Goal: Task Accomplishment & Management: Complete application form

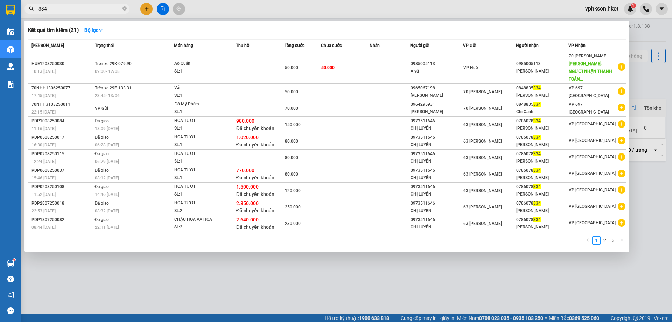
drag, startPoint x: 71, startPoint y: 9, endPoint x: 0, endPoint y: 21, distance: 72.0
click at [0, 21] on section "Kết quả tìm kiếm ( 21 ) Bộ lọc Mã ĐH Trạng thái Món hàng Thu hộ Tổng cước Chưa …" at bounding box center [336, 161] width 672 height 322
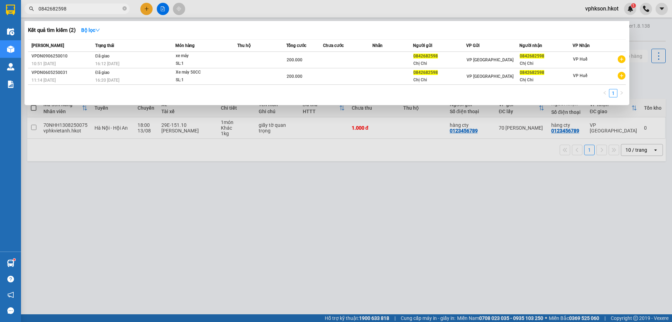
drag, startPoint x: 82, startPoint y: 9, endPoint x: 38, endPoint y: 18, distance: 44.7
click at [30, 9] on div "0842682598" at bounding box center [68, 9] width 137 height 11
type input "0842682598"
click at [319, 180] on div at bounding box center [336, 161] width 672 height 322
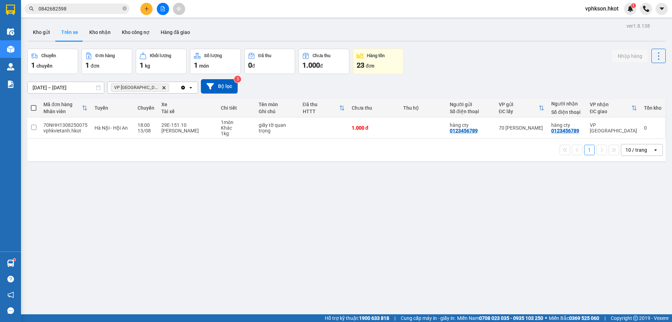
click at [145, 6] on button at bounding box center [146, 9] width 12 height 12
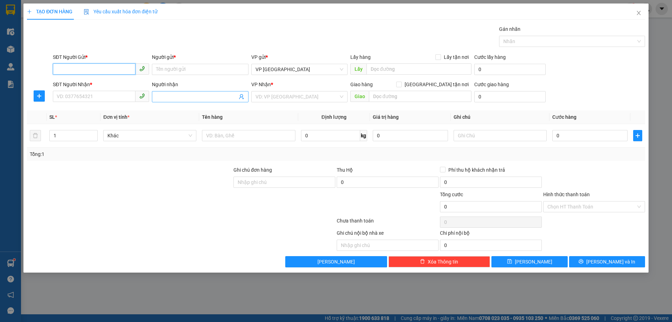
paste input "0842682598"
type input "0842682598"
click at [192, 67] on input "Người gửi *" at bounding box center [200, 69] width 96 height 11
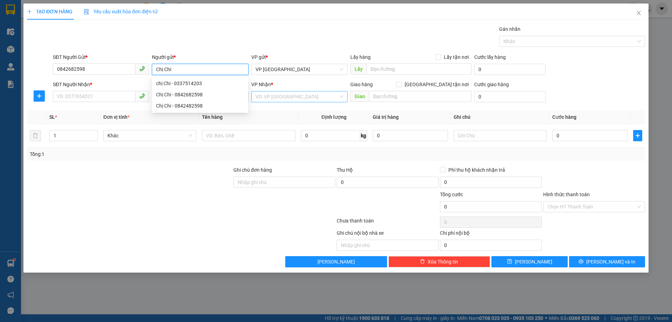
type input "Chị Chi"
click at [276, 99] on input "search" at bounding box center [297, 96] width 83 height 11
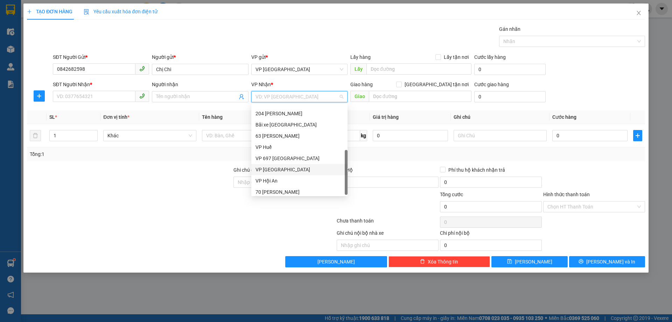
scroll to position [67, 0]
click at [271, 143] on div "VP Huế" at bounding box center [300, 144] width 88 height 8
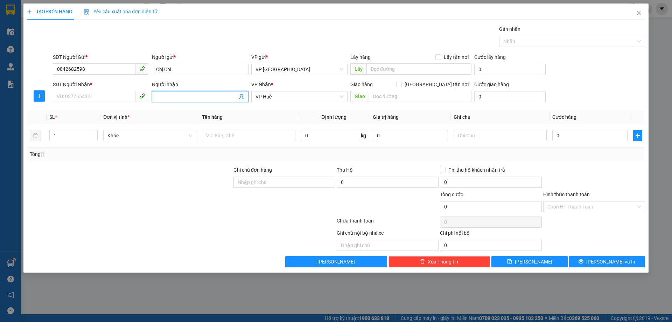
click at [184, 96] on input "Người nhận" at bounding box center [196, 97] width 81 height 8
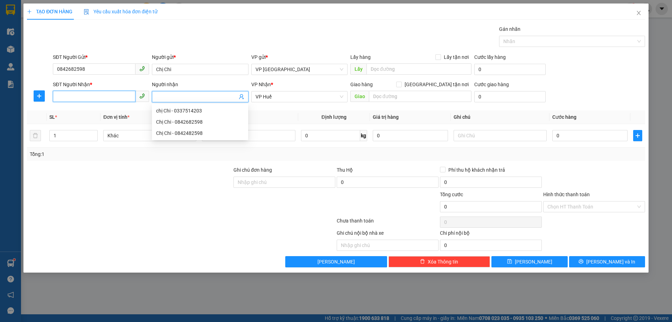
click at [112, 92] on input "SĐT Người Nhận *" at bounding box center [94, 96] width 83 height 11
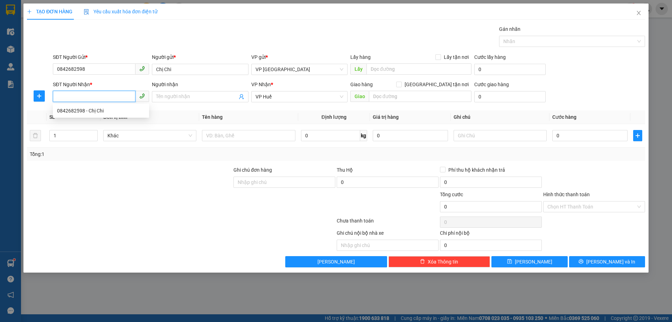
paste input "0842682598"
type input "0842682598"
click at [181, 100] on input "Người nhận" at bounding box center [196, 97] width 81 height 8
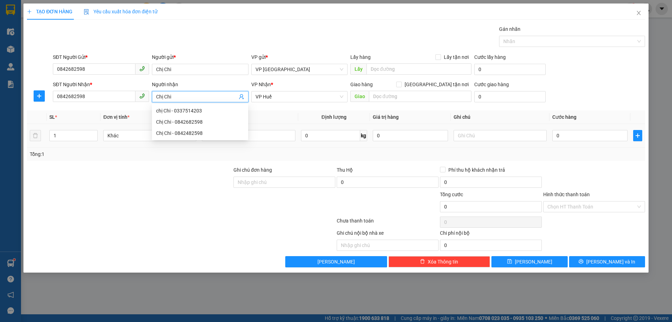
type input "Chị Chi"
click at [578, 143] on td "0" at bounding box center [590, 135] width 81 height 23
click at [574, 137] on input "0" at bounding box center [590, 135] width 75 height 11
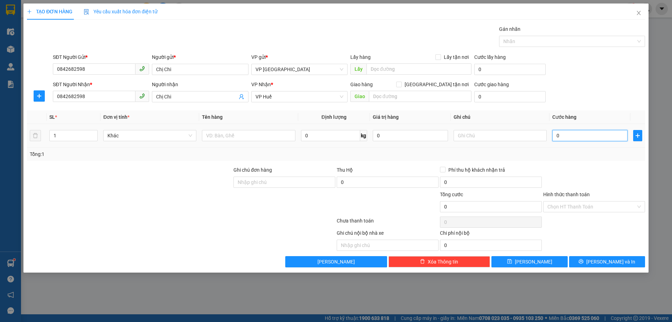
type input "2"
type input "20"
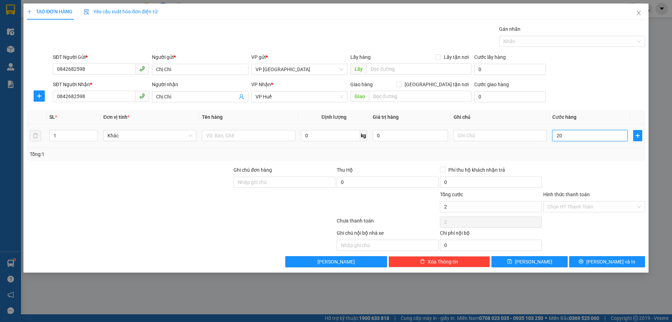
type input "20"
type input "200"
type input "2.000"
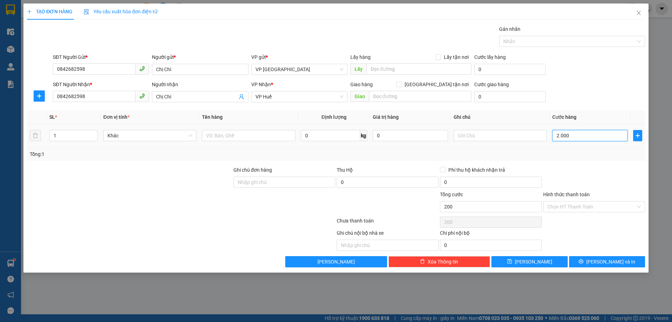
type input "2.000"
type input "20.000"
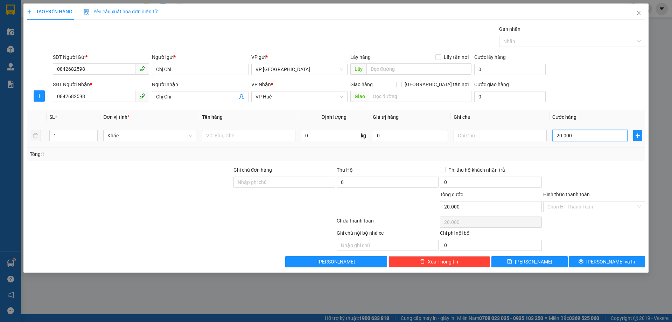
type input "200.000"
click at [615, 101] on div "SĐT Người Nhận * 0842682598 Người nhận Chị Chi VP Nhận * VP Huế Giao hàng Giao …" at bounding box center [348, 93] width 595 height 25
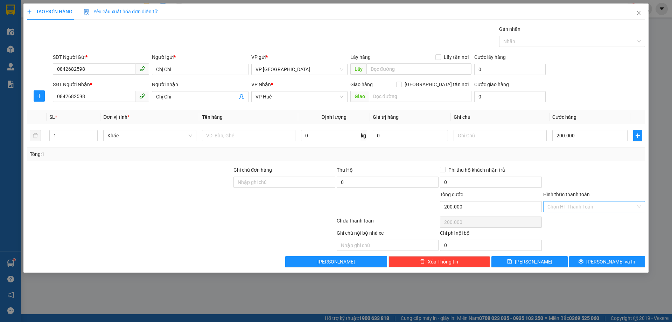
click at [570, 205] on input "Hình thức thanh toán" at bounding box center [592, 206] width 89 height 11
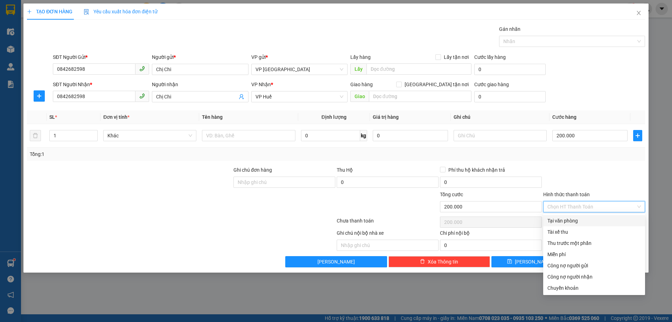
click at [563, 220] on div "Tại văn phòng" at bounding box center [595, 221] width 94 height 8
type input "0"
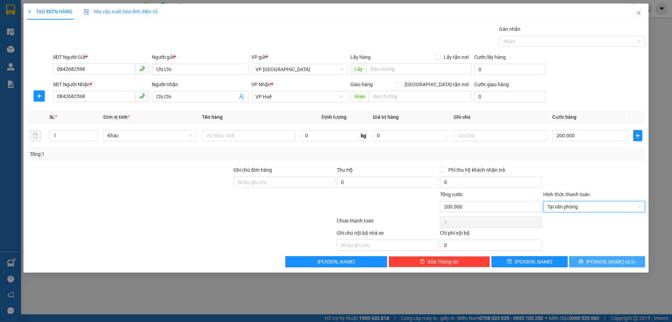
click at [584, 260] on icon "printer" at bounding box center [581, 261] width 5 height 5
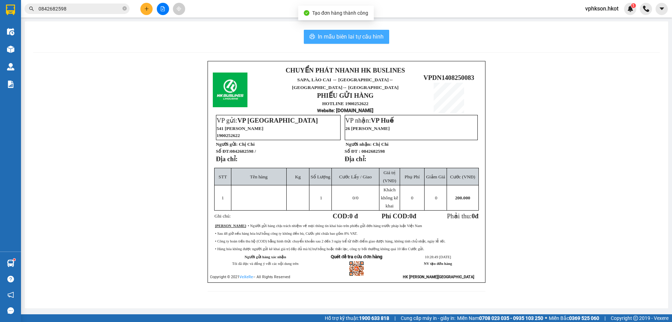
click at [344, 35] on span "In mẫu biên lai tự cấu hình" at bounding box center [351, 36] width 66 height 9
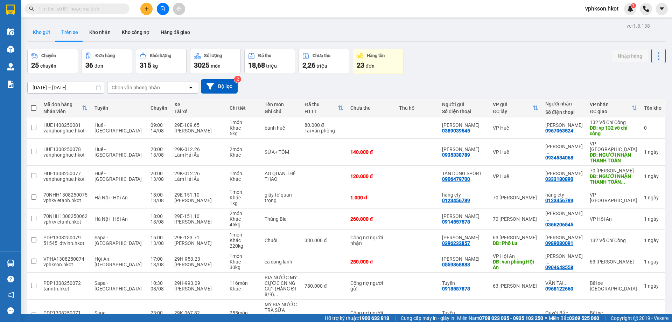
click at [39, 30] on button "Kho gửi" at bounding box center [41, 32] width 28 height 17
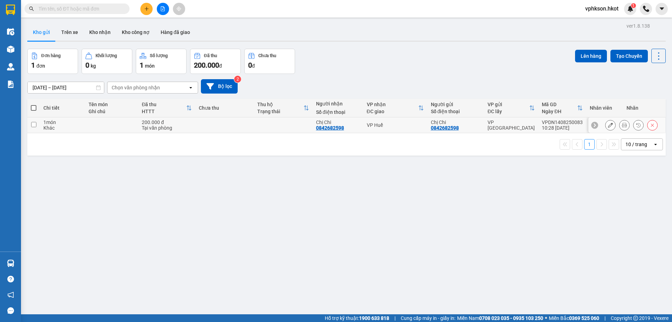
click at [414, 130] on td "VP Huế" at bounding box center [396, 125] width 64 height 16
checkbox input "true"
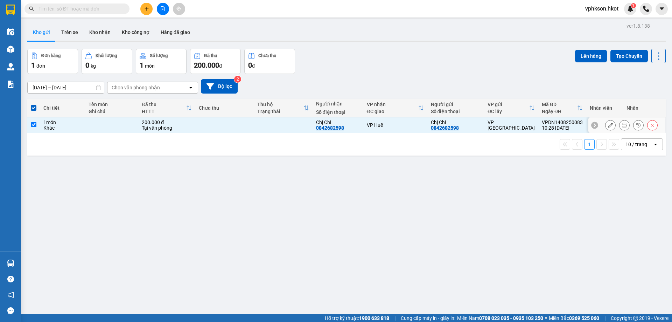
click at [622, 124] on icon at bounding box center [624, 125] width 5 height 5
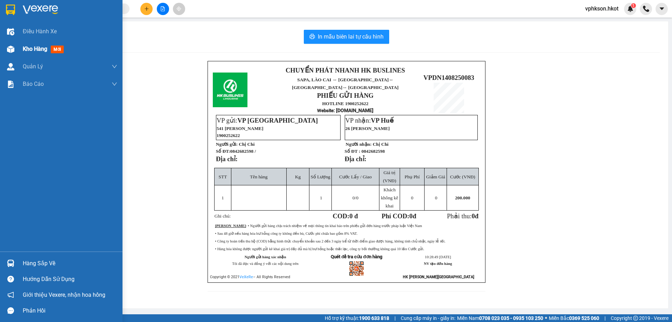
click at [49, 48] on div "Kho hàng mới" at bounding box center [45, 48] width 44 height 9
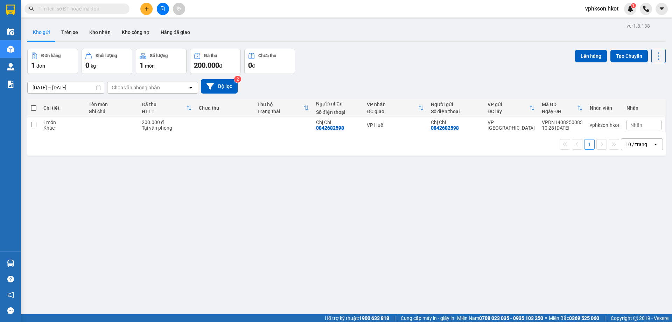
click at [146, 13] on button at bounding box center [146, 9] width 12 height 12
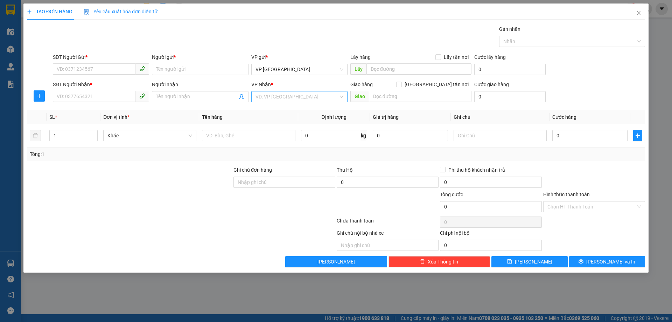
click at [296, 93] on input "search" at bounding box center [297, 96] width 83 height 11
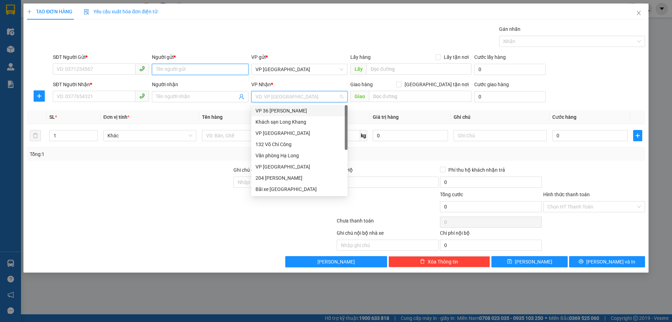
click at [211, 68] on input "Người gửi *" at bounding box center [200, 69] width 96 height 11
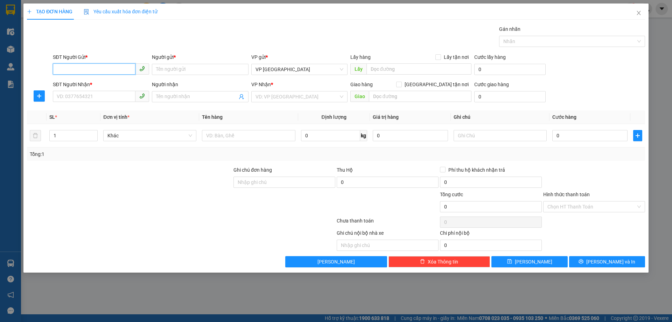
click at [123, 70] on input "SĐT Người Gửi *" at bounding box center [94, 68] width 83 height 11
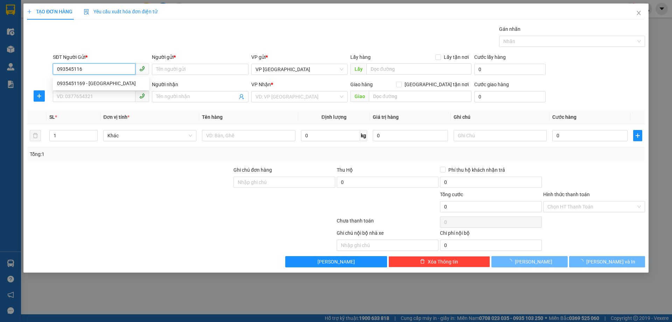
type input "0935451169"
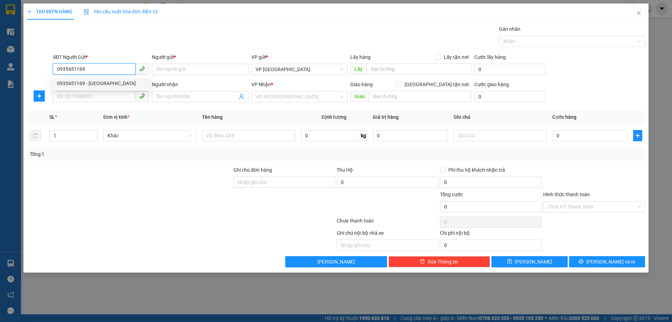
click at [122, 83] on div "0935451169 - [GEOGRAPHIC_DATA]" at bounding box center [101, 84] width 88 height 8
type input "[PERSON_NAME]"
type input "0935451169"
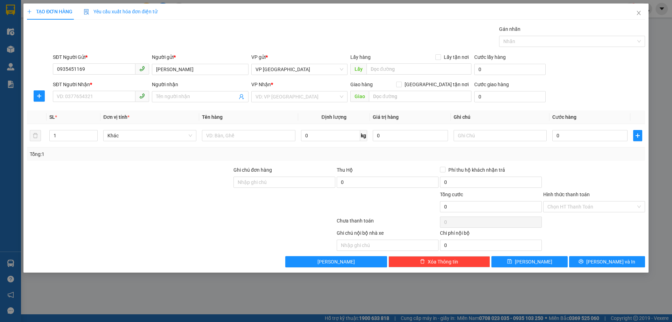
click at [283, 103] on div "VP Nhận * VD: VP [GEOGRAPHIC_DATA]" at bounding box center [299, 93] width 96 height 25
click at [286, 98] on input "search" at bounding box center [297, 96] width 83 height 11
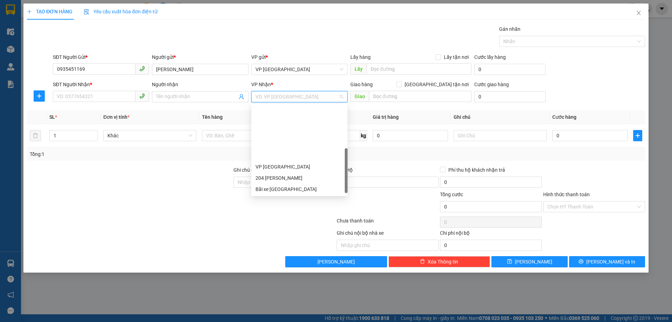
scroll to position [64, 0]
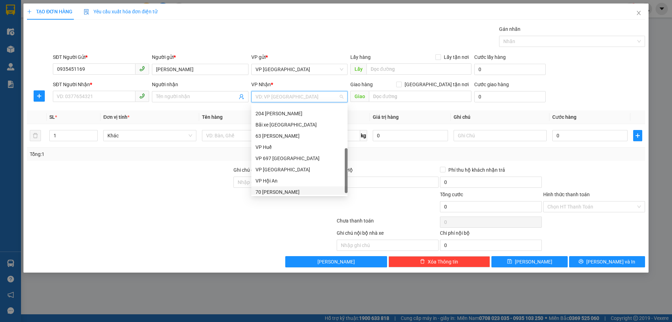
click at [269, 191] on div "70 [PERSON_NAME]" at bounding box center [300, 192] width 88 height 8
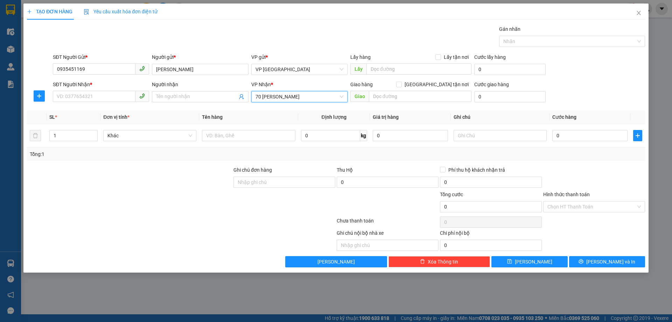
click at [183, 102] on div "Người nhận Tên người nhận" at bounding box center [200, 93] width 96 height 25
click at [93, 92] on input "SĐT Người Nhận *" at bounding box center [94, 96] width 83 height 11
click at [180, 96] on input "Người nhận" at bounding box center [196, 97] width 81 height 8
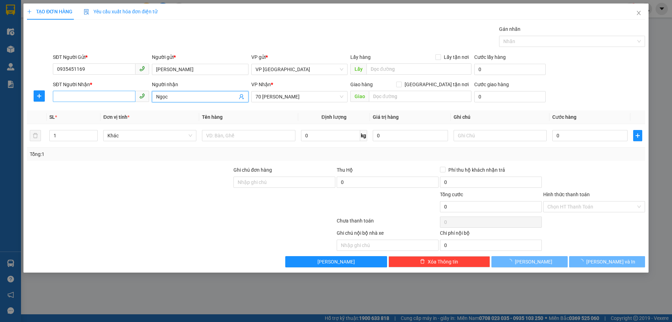
type input "Ngọc"
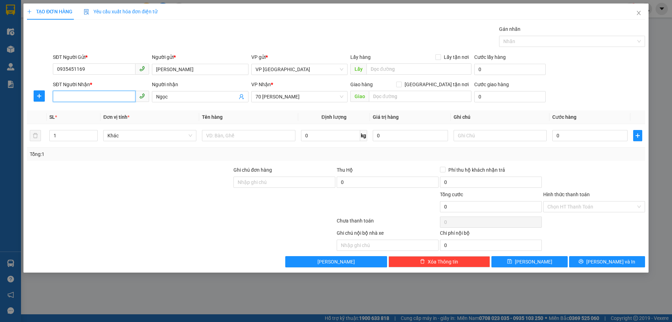
click at [116, 92] on input "SĐT Người Nhận *" at bounding box center [94, 96] width 83 height 11
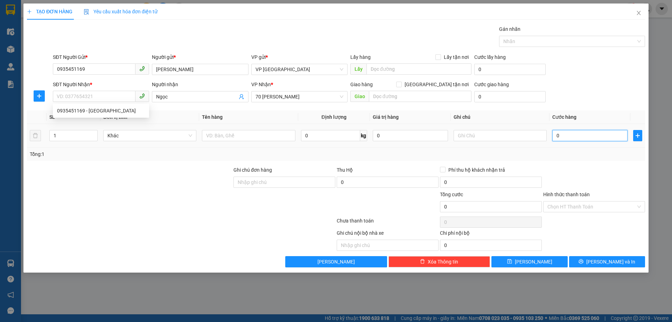
click at [573, 139] on input "0" at bounding box center [590, 135] width 75 height 11
type input "5"
type input "50"
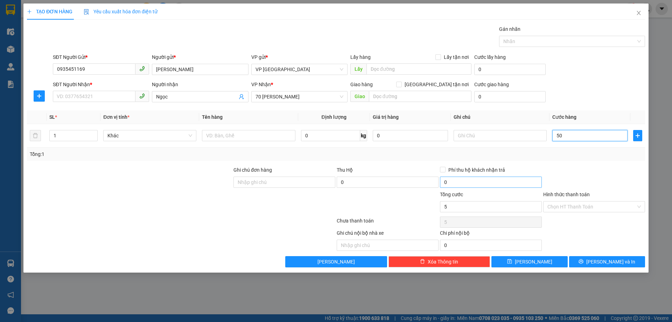
type input "50"
type input "500"
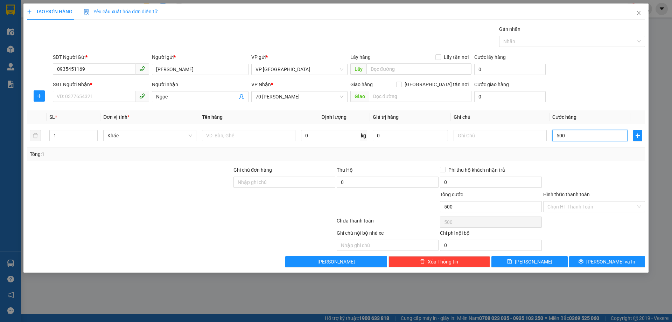
type input "5.000"
type input "50.000"
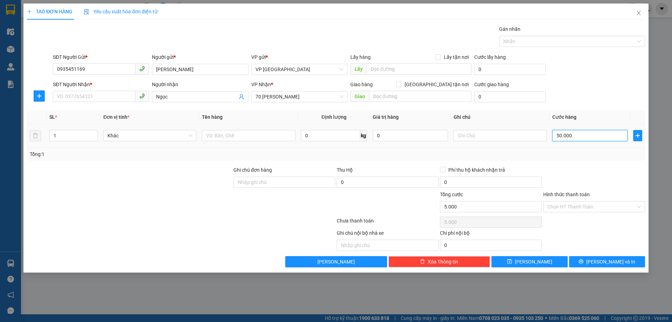
type input "50.000"
type input "500.000"
click at [581, 91] on div "SĐT Người Nhận * VD: 0377654321 Người nhận Ngọc VP Nhận * 70 [PERSON_NAME] Giao…" at bounding box center [348, 93] width 595 height 25
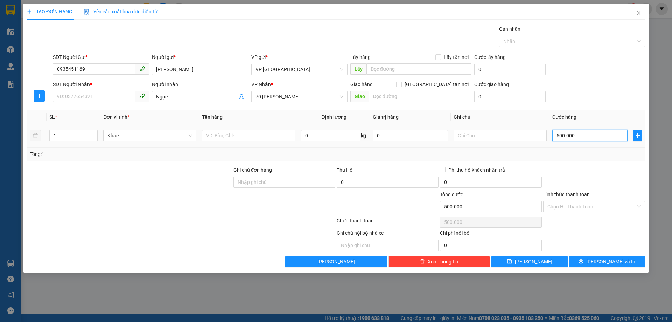
click at [580, 136] on input "500.000" at bounding box center [590, 135] width 75 height 11
type input "0"
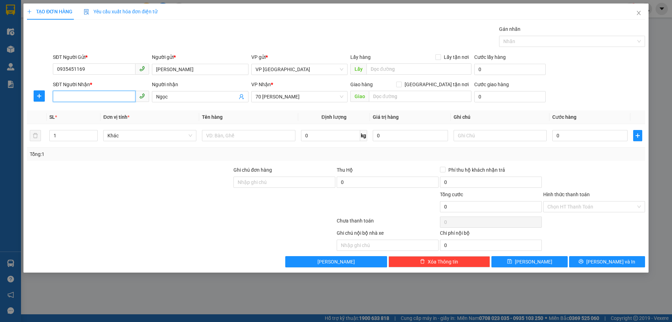
click at [88, 93] on input "SĐT Người Nhận *" at bounding box center [94, 96] width 83 height 11
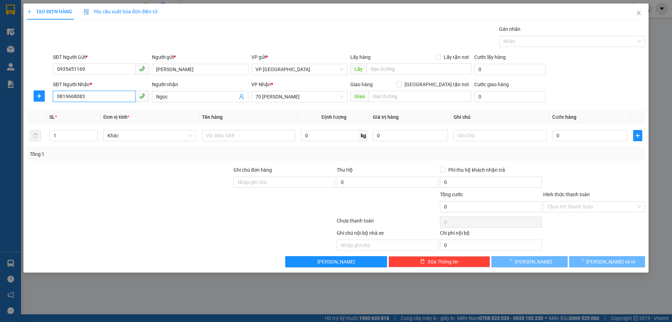
type input "0819668083"
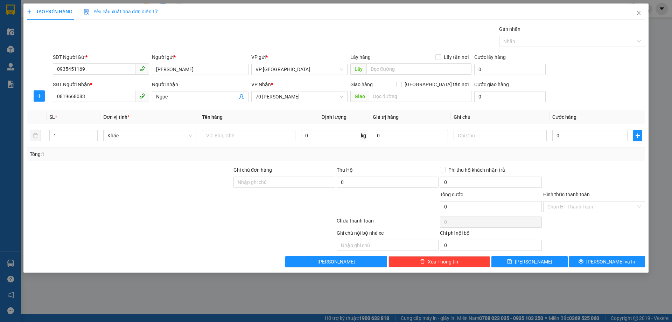
click at [108, 195] on div at bounding box center [129, 203] width 207 height 25
click at [567, 139] on input "0" at bounding box center [590, 135] width 75 height 11
type input "5"
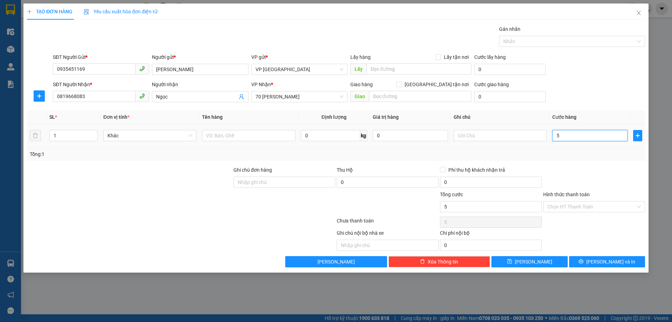
type input "50"
type input "500"
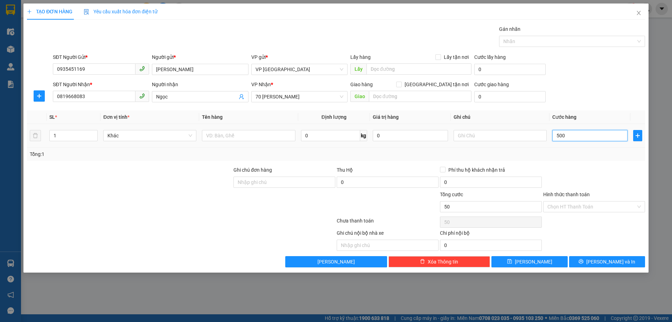
type input "500"
type input "5.000"
type input "50.000"
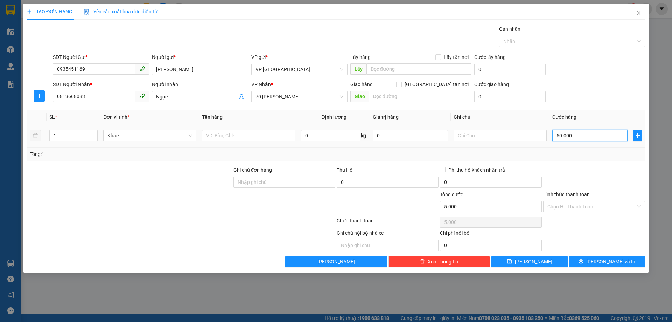
type input "50.000"
click at [598, 75] on div "SĐT Người Gửi * 0935451169 Người gửi * [PERSON_NAME] VP gửi * VP [GEOGRAPHIC_DA…" at bounding box center [348, 65] width 595 height 25
click at [581, 210] on input "Hình thức thanh toán" at bounding box center [592, 206] width 89 height 11
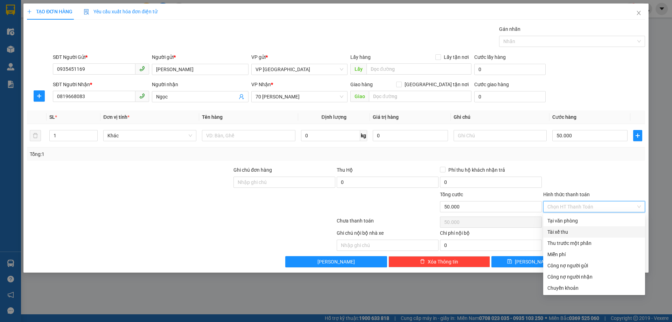
click at [563, 221] on div "Tại văn phòng" at bounding box center [595, 221] width 94 height 8
type input "0"
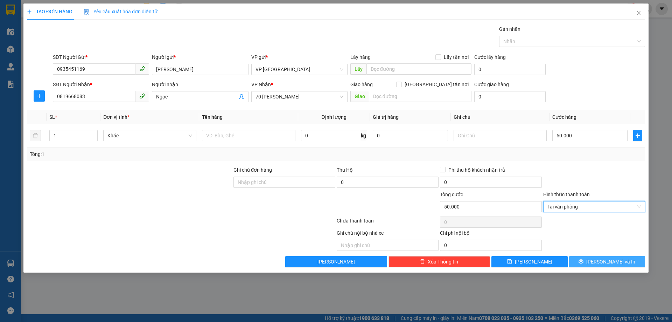
click at [606, 260] on span "[PERSON_NAME] và In" at bounding box center [611, 262] width 49 height 8
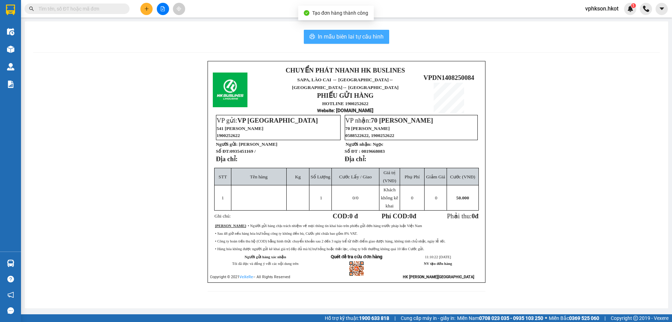
click at [334, 34] on span "In mẫu biên lai tự cấu hình" at bounding box center [351, 36] width 66 height 9
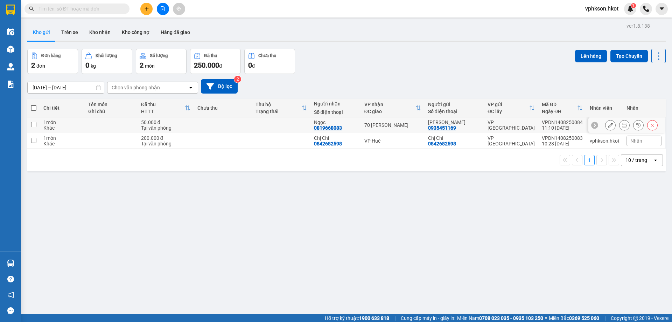
click at [58, 125] on div "Khác" at bounding box center [62, 128] width 38 height 6
checkbox input "true"
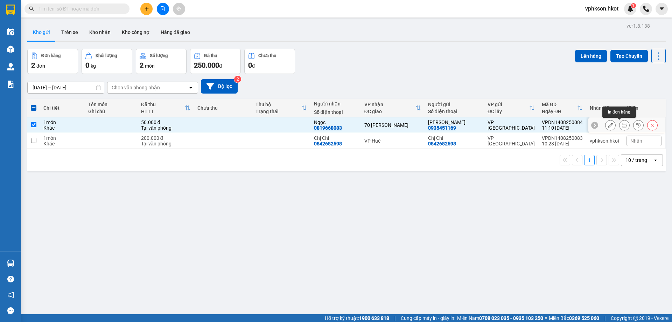
click at [622, 127] on icon at bounding box center [624, 125] width 5 height 5
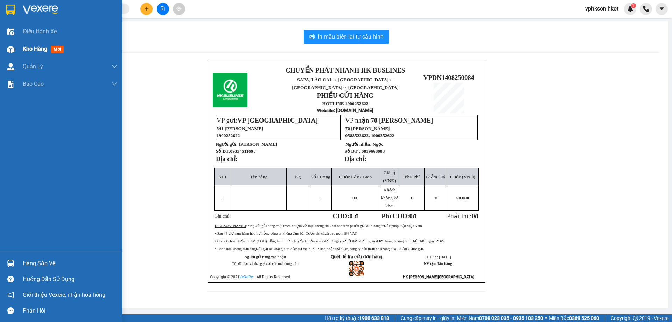
click at [7, 42] on div "Kho hàng mới" at bounding box center [61, 49] width 123 height 18
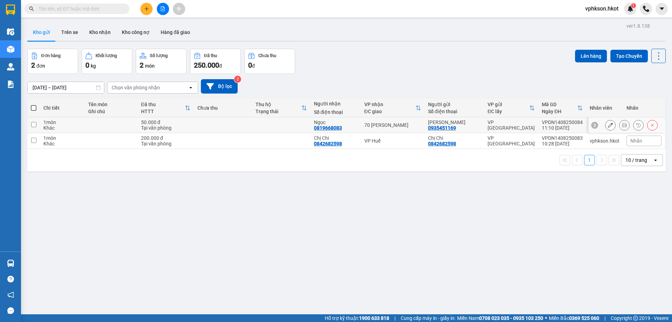
click at [606, 126] on button at bounding box center [611, 125] width 10 height 12
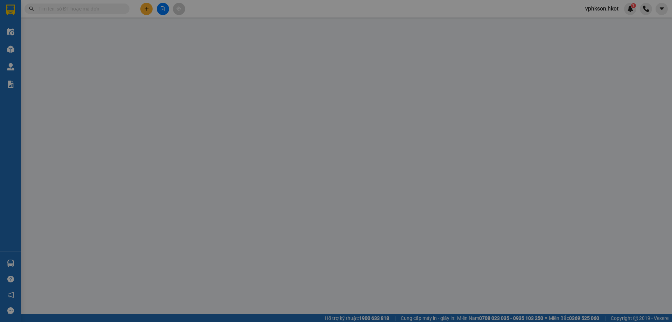
type input "0935451169"
type input "[PERSON_NAME]"
type input "0819668083"
type input "Ngọc"
type input "50.000"
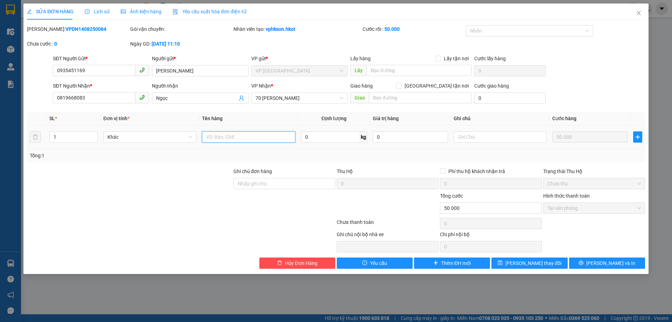
click at [238, 137] on input "text" at bounding box center [248, 136] width 93 height 11
type input "i"
type input "thẻ nhân viên"
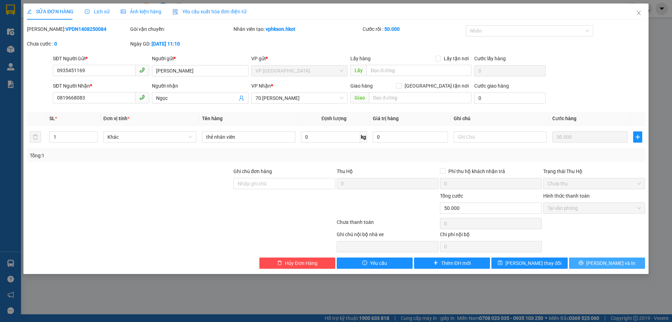
click at [610, 267] on button "[PERSON_NAME] và In" at bounding box center [608, 262] width 76 height 11
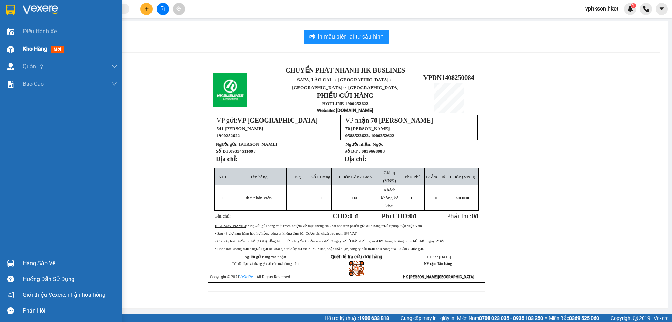
click at [29, 53] on div "Kho hàng mới" at bounding box center [45, 48] width 44 height 9
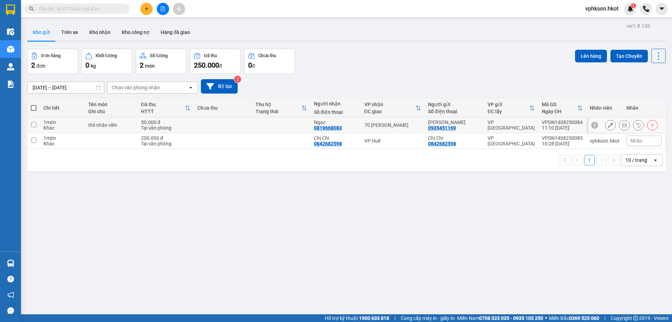
click at [89, 130] on td "thẻ nhân viên" at bounding box center [111, 125] width 53 height 16
checkbox input "true"
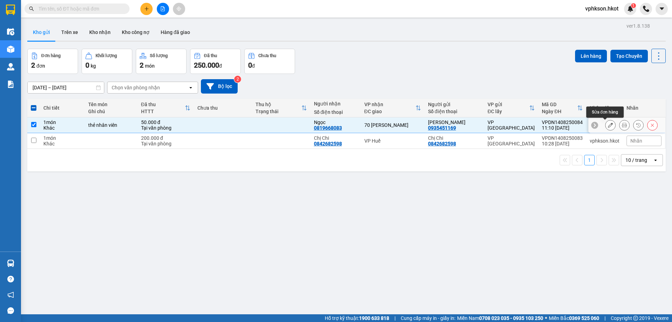
click at [608, 126] on icon at bounding box center [610, 125] width 5 height 5
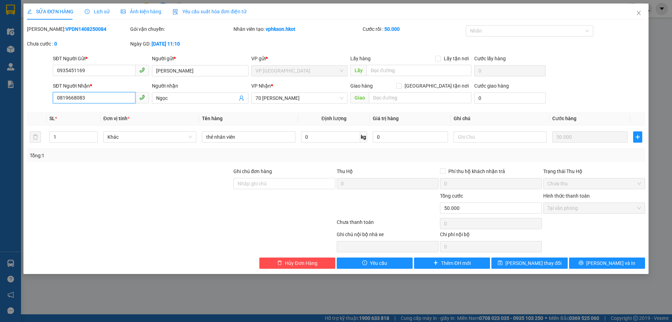
drag, startPoint x: 96, startPoint y: 97, endPoint x: 47, endPoint y: 97, distance: 49.4
click at [47, 97] on div "SĐT Người Nhận * 0819668083 0819668083 Người nhận Ngọc VP Nhận * 70 [PERSON_NAM…" at bounding box center [336, 94] width 620 height 25
drag, startPoint x: 92, startPoint y: 72, endPoint x: 43, endPoint y: 70, distance: 49.8
click at [43, 70] on div "SĐT Người Gửi * 0935451169 0935451169 Người gửi * [PERSON_NAME] VP gửi * VP [GE…" at bounding box center [336, 67] width 620 height 25
drag, startPoint x: 99, startPoint y: 96, endPoint x: 41, endPoint y: 97, distance: 58.2
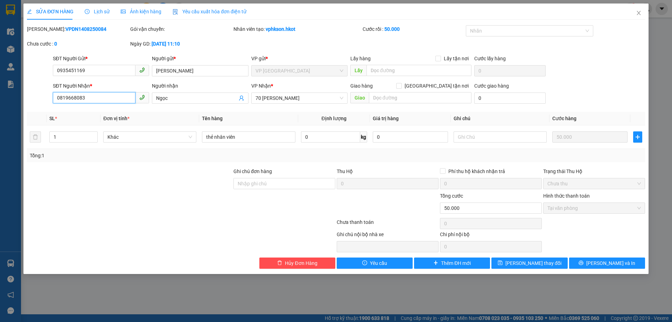
click at [41, 97] on div "SĐT Người Nhận * 0819668083 0819668083 Người nhận Ngọc VP Nhận * 70 [PERSON_NAM…" at bounding box center [336, 94] width 620 height 25
paste input "935451169"
type input "0935451169"
drag, startPoint x: 183, startPoint y: 73, endPoint x: 143, endPoint y: 71, distance: 40.3
click at [143, 71] on div "SĐT Người Gửi * 0935451169 Người gửi * [PERSON_NAME] VP gửi * VP [GEOGRAPHIC_DA…" at bounding box center [348, 67] width 595 height 25
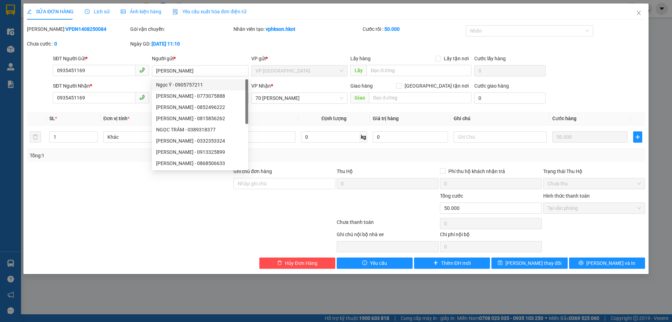
click at [116, 194] on div at bounding box center [129, 204] width 207 height 25
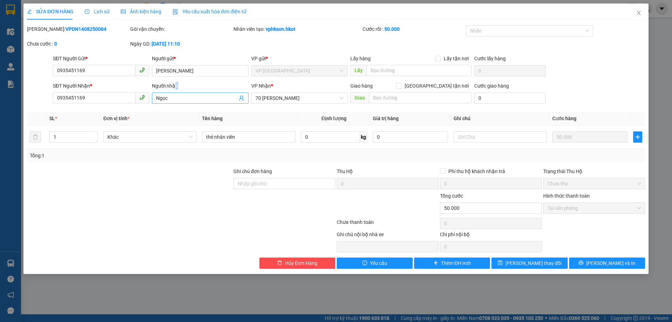
click at [173, 96] on div "Người nhận Ngọc" at bounding box center [200, 94] width 96 height 25
drag, startPoint x: 173, startPoint y: 98, endPoint x: 128, endPoint y: 98, distance: 44.8
click at [130, 98] on div "SĐT Người Nhận * 0935451169 Người nhận [PERSON_NAME] VP Nhận * 70 [PERSON_NAME]…" at bounding box center [348, 94] width 595 height 25
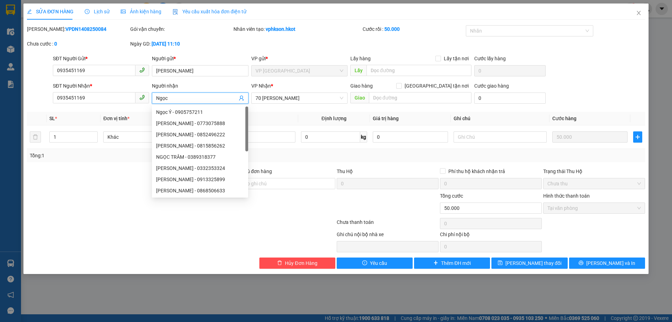
paste input "[PERSON_NAME]"
type input "[PERSON_NAME]"
click at [110, 218] on div at bounding box center [181, 223] width 310 height 14
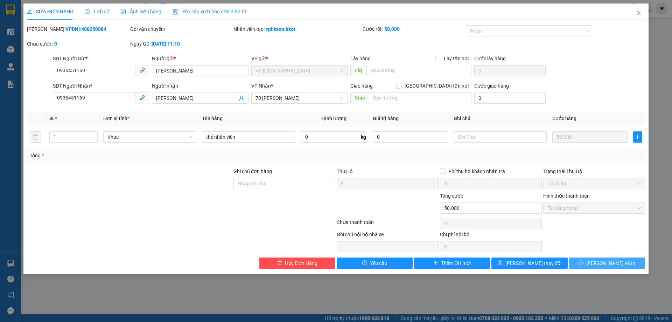
click at [604, 262] on span "[PERSON_NAME] và In" at bounding box center [611, 263] width 49 height 8
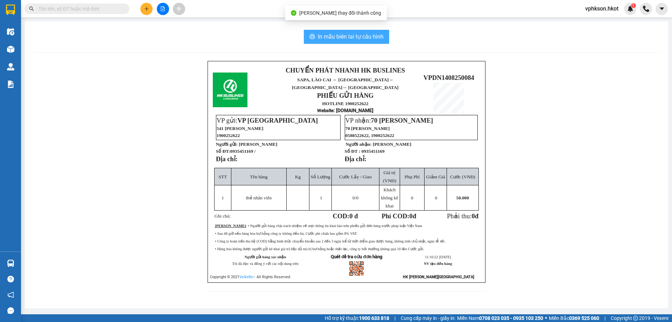
click at [366, 34] on span "In mẫu biên lai tự cấu hình" at bounding box center [351, 36] width 66 height 9
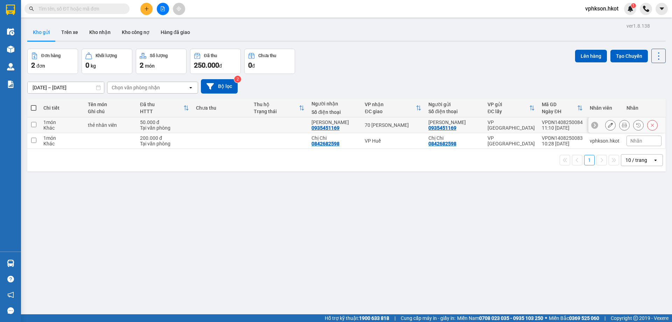
click at [338, 127] on div "0935451169" at bounding box center [326, 128] width 28 height 6
drag, startPoint x: 454, startPoint y: 127, endPoint x: 463, endPoint y: 175, distance: 49.5
click at [389, 194] on div "ver 1.8.138 Kho gửi Trên xe Kho nhận Kho công nợ Hàng đã giao Đơn hàng 2 đơn Kh…" at bounding box center [347, 182] width 644 height 322
click at [608, 127] on icon at bounding box center [610, 125] width 5 height 5
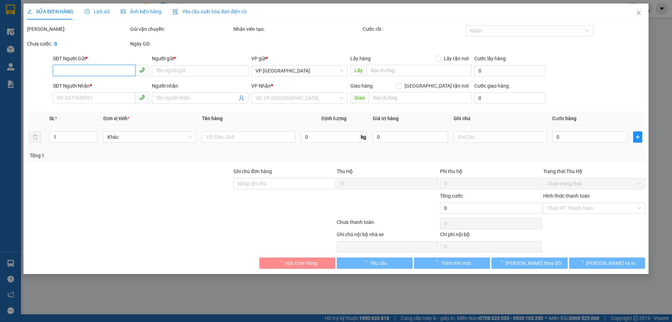
type input "0935451169"
type input "[PERSON_NAME]"
type input "0935451169"
type input "[PERSON_NAME]"
type input "50.000"
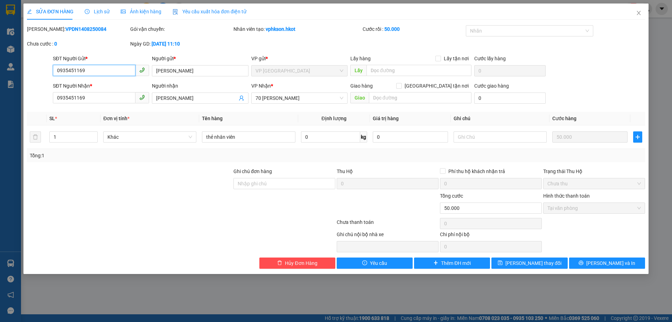
drag, startPoint x: 102, startPoint y: 71, endPoint x: 0, endPoint y: 69, distance: 101.6
click at [0, 69] on div "SỬA ĐƠN HÀNG Lịch sử Ảnh kiện hàng Yêu cầu xuất hóa đơn điện tử Total Paid Fee …" at bounding box center [336, 161] width 672 height 322
click at [638, 11] on icon "close" at bounding box center [639, 13] width 6 height 6
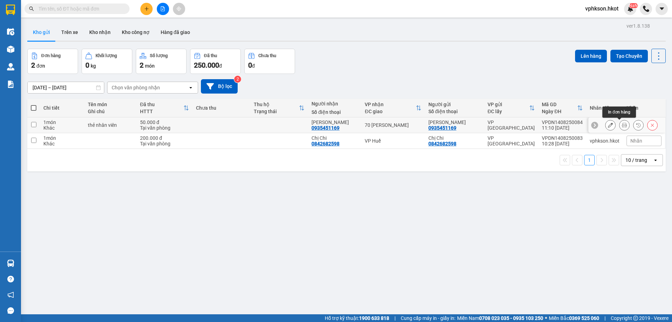
click at [622, 125] on icon at bounding box center [624, 125] width 5 height 5
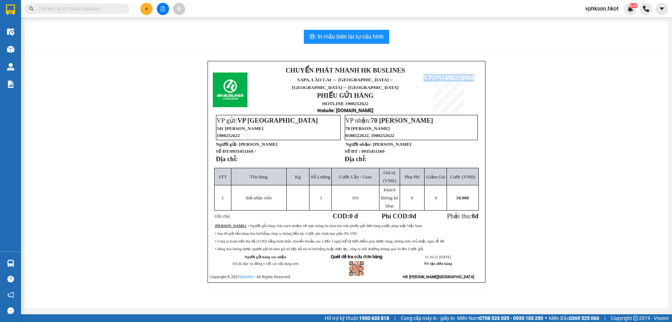
drag, startPoint x: 424, startPoint y: 72, endPoint x: 471, endPoint y: 90, distance: 50.5
click at [477, 75] on p "VPDN1408250084" at bounding box center [449, 78] width 62 height 8
copy span "VPDN1408250084"
